Goal: Find specific page/section: Find specific page/section

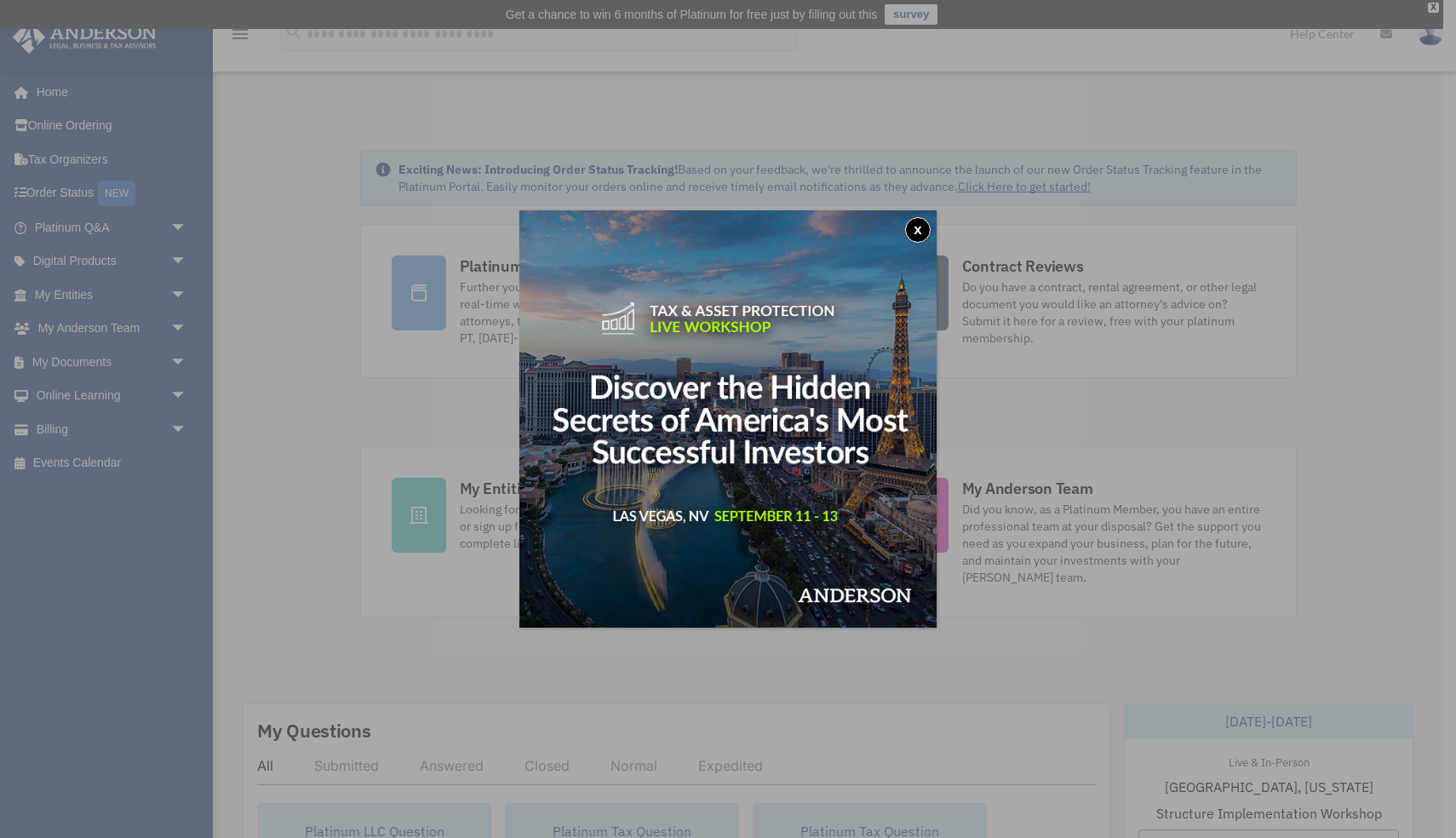
click at [920, 229] on button "x" at bounding box center [918, 230] width 25 height 25
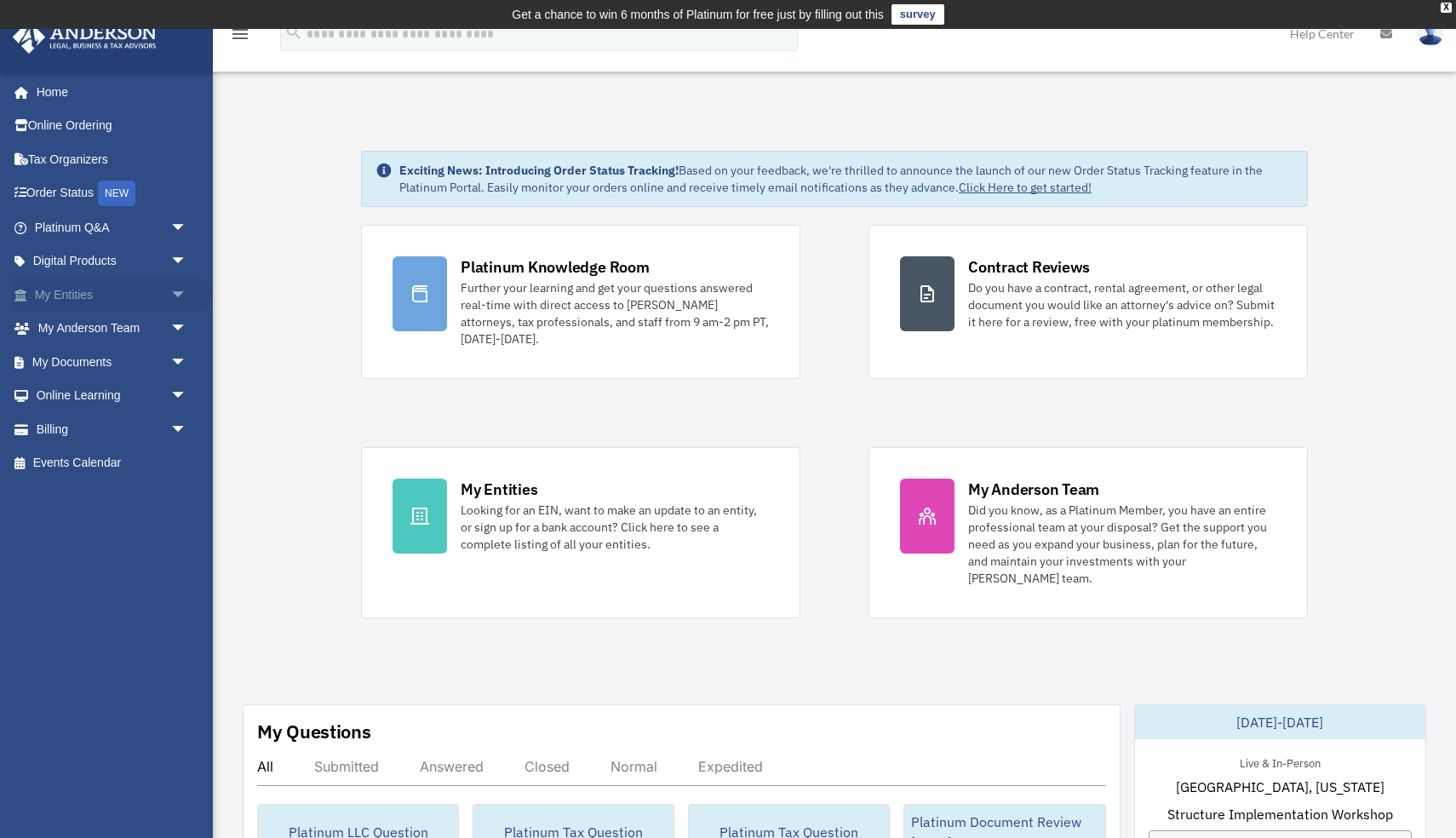
click at [86, 296] on link "My Entities arrow_drop_down" at bounding box center [113, 295] width 201 height 34
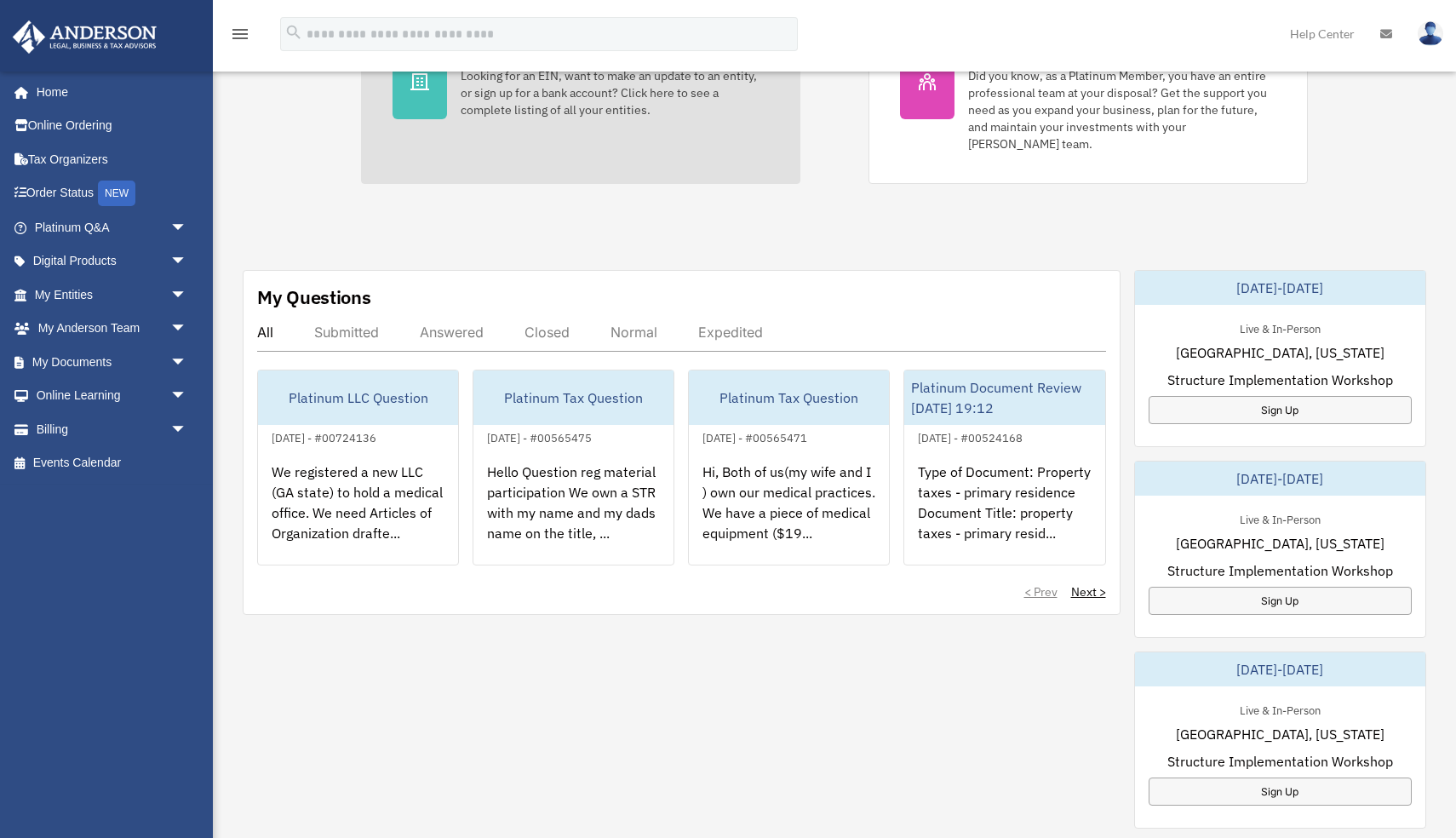
scroll to position [436, 0]
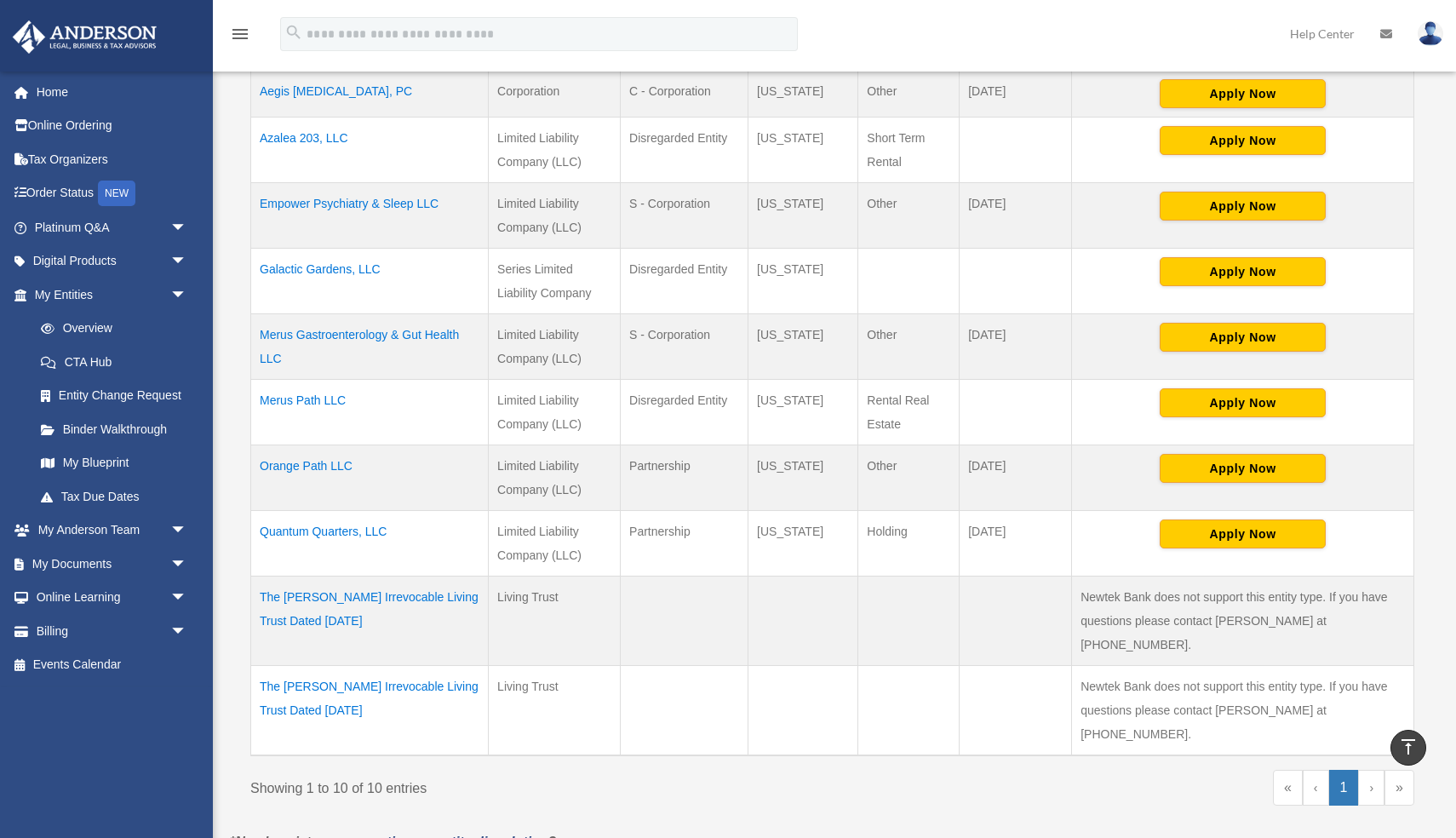
scroll to position [454, 0]
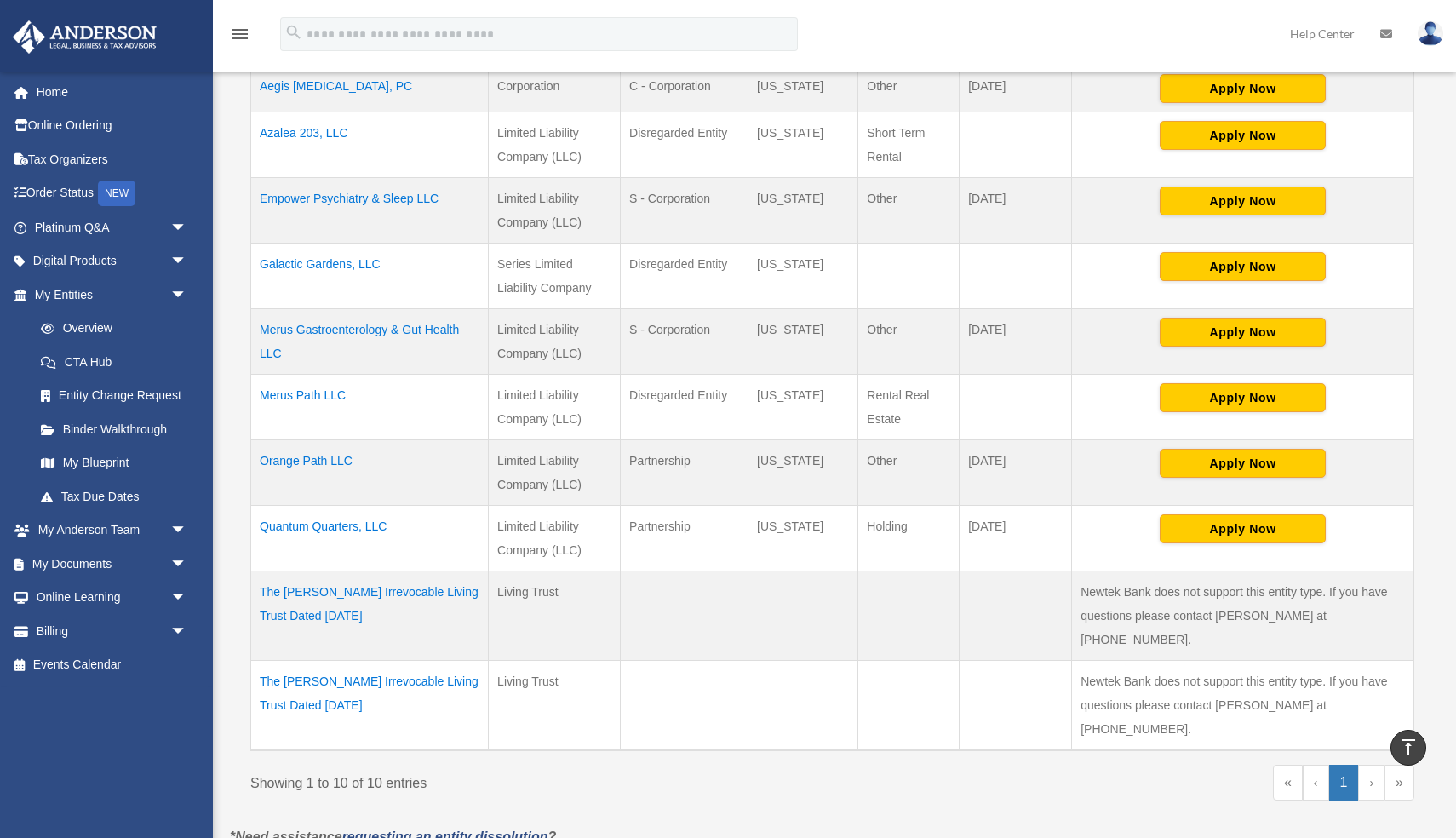
click at [327, 457] on td "Orange Path LLC" at bounding box center [370, 474] width 237 height 66
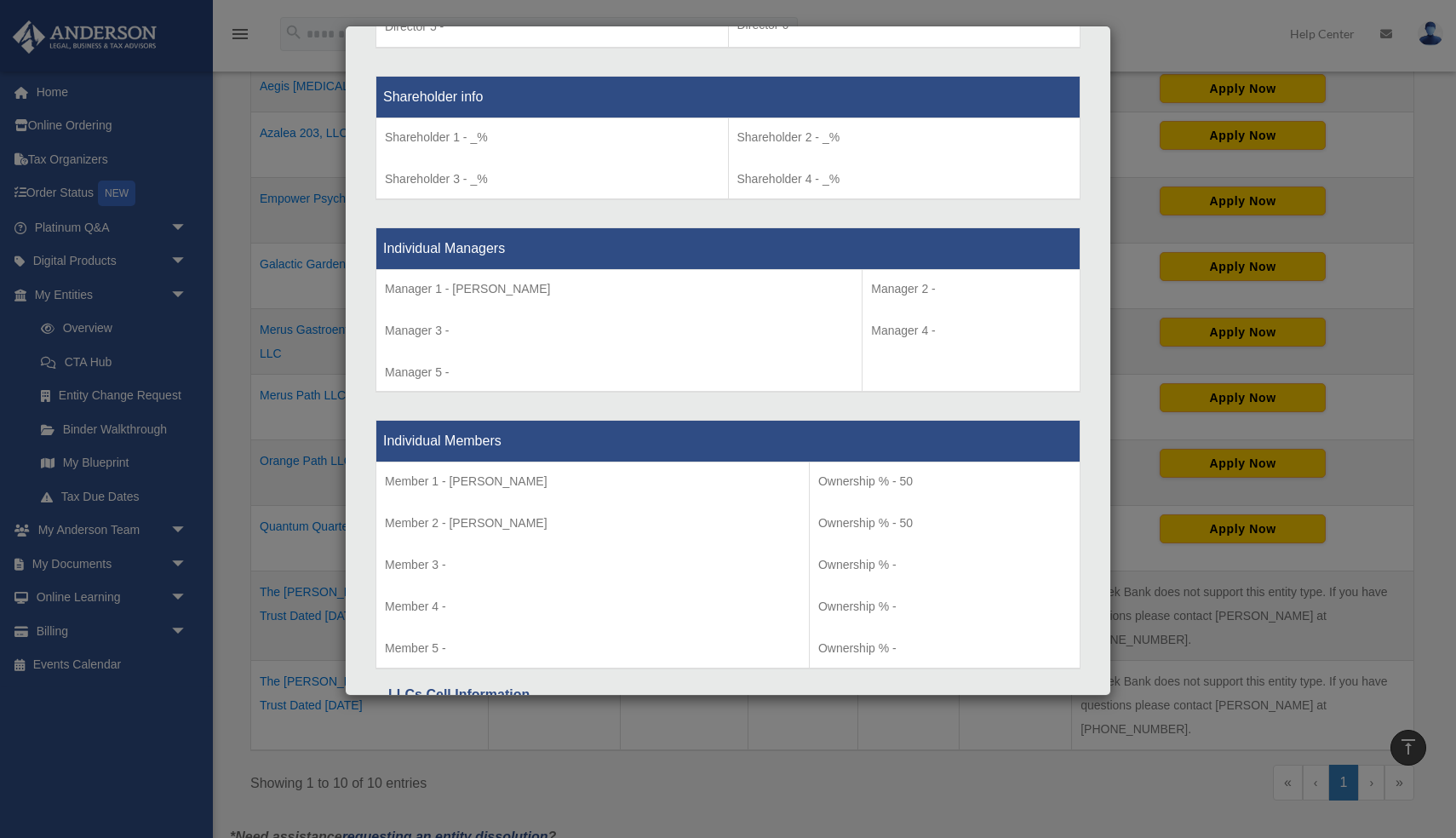
scroll to position [1584, 0]
